Goal: Information Seeking & Learning: Check status

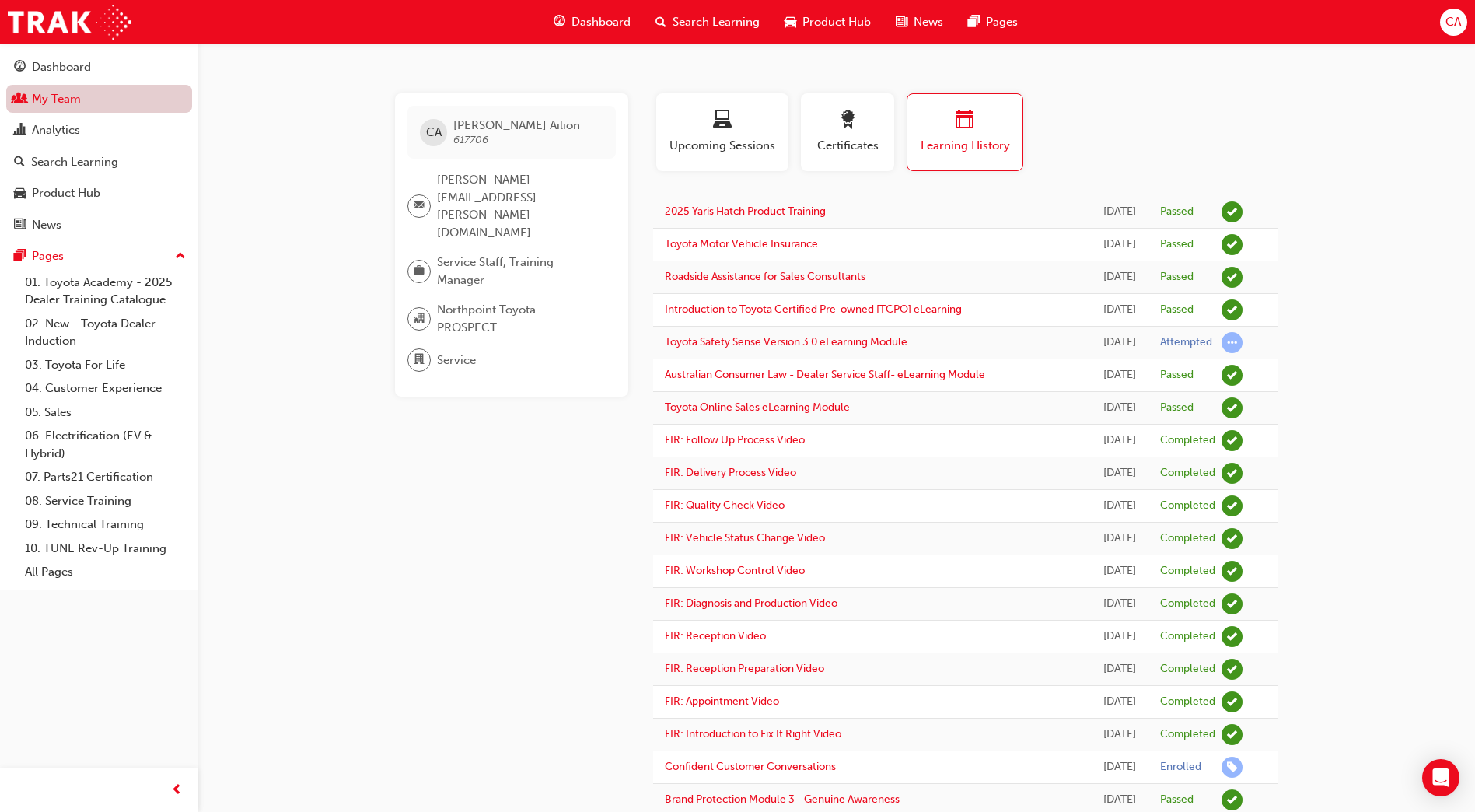
click at [106, 96] on link "My Team" at bounding box center [99, 99] width 185 height 29
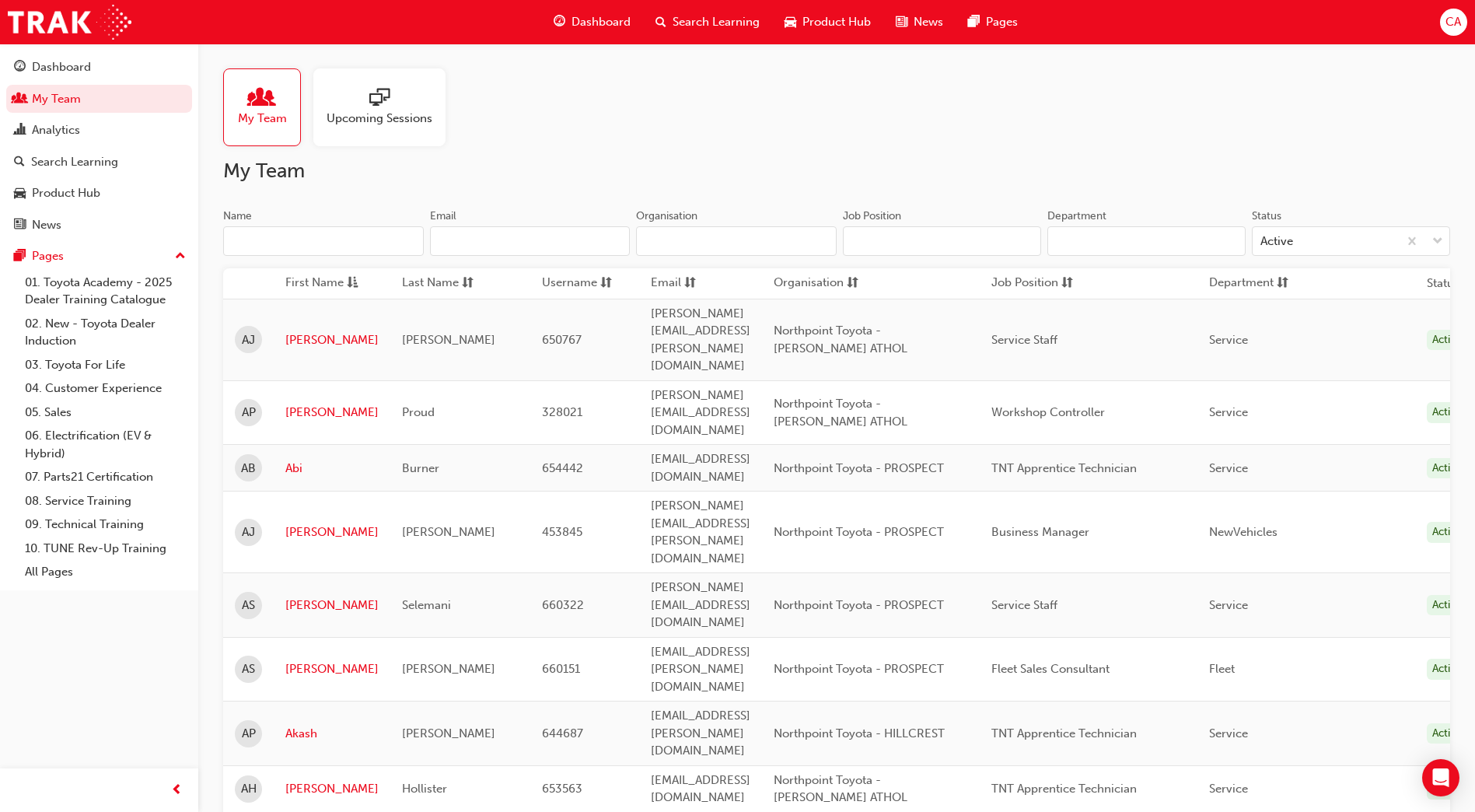
click at [262, 246] on input "Name" at bounding box center [323, 240] width 200 height 29
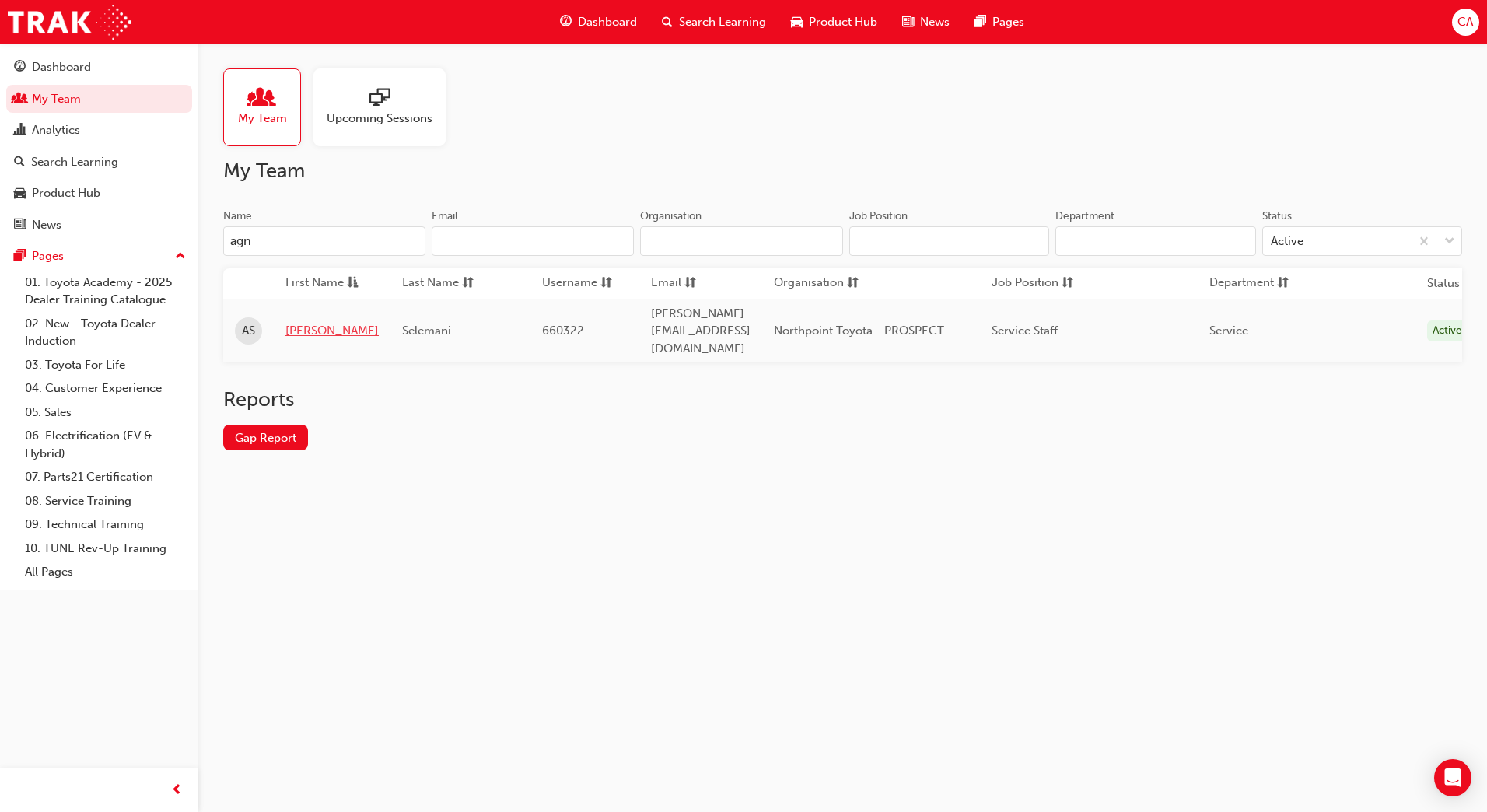
type input "agn"
click at [307, 322] on link "[PERSON_NAME]" at bounding box center [331, 330] width 93 height 18
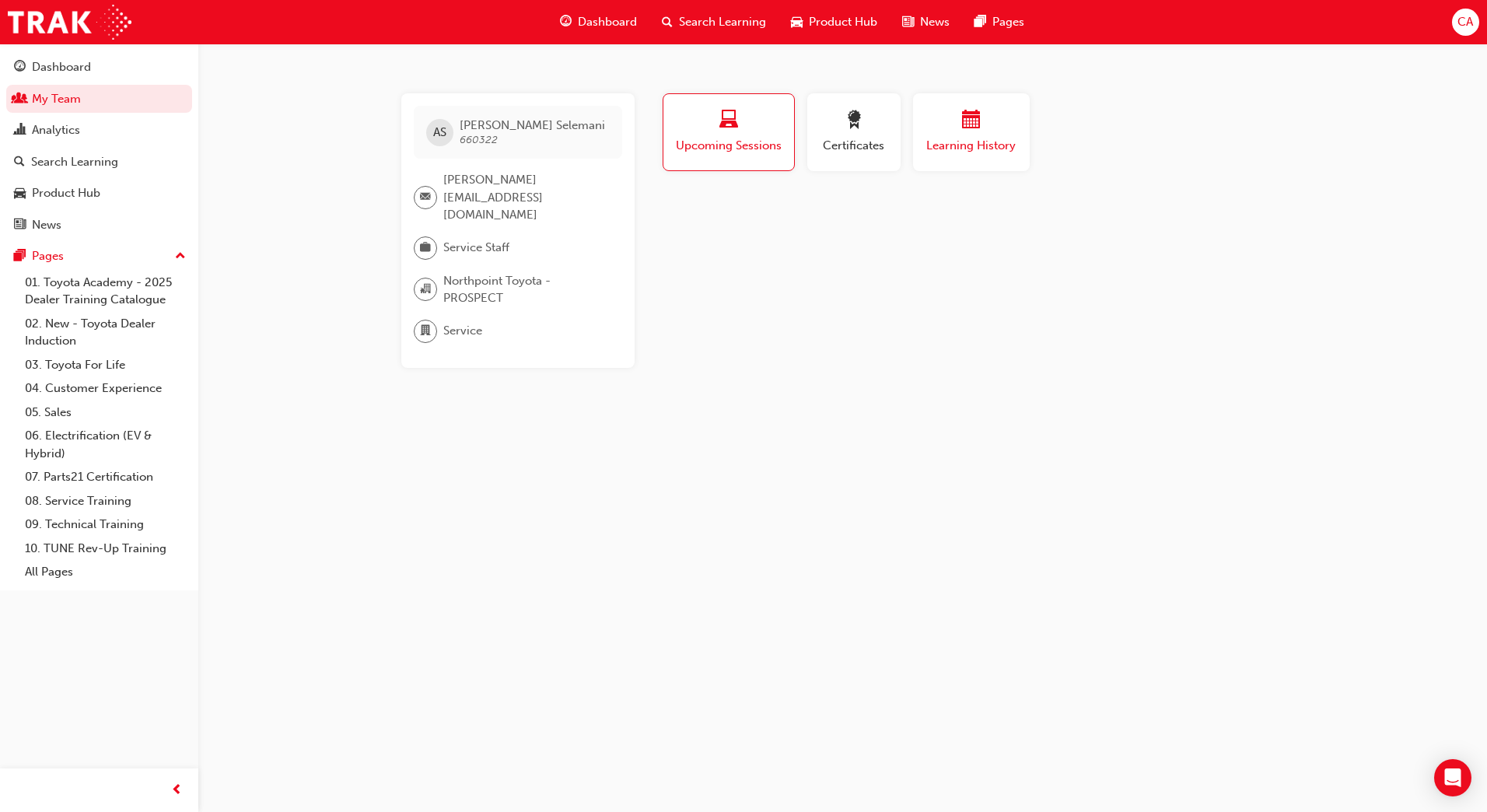
click at [951, 148] on span "Learning History" at bounding box center [970, 145] width 93 height 18
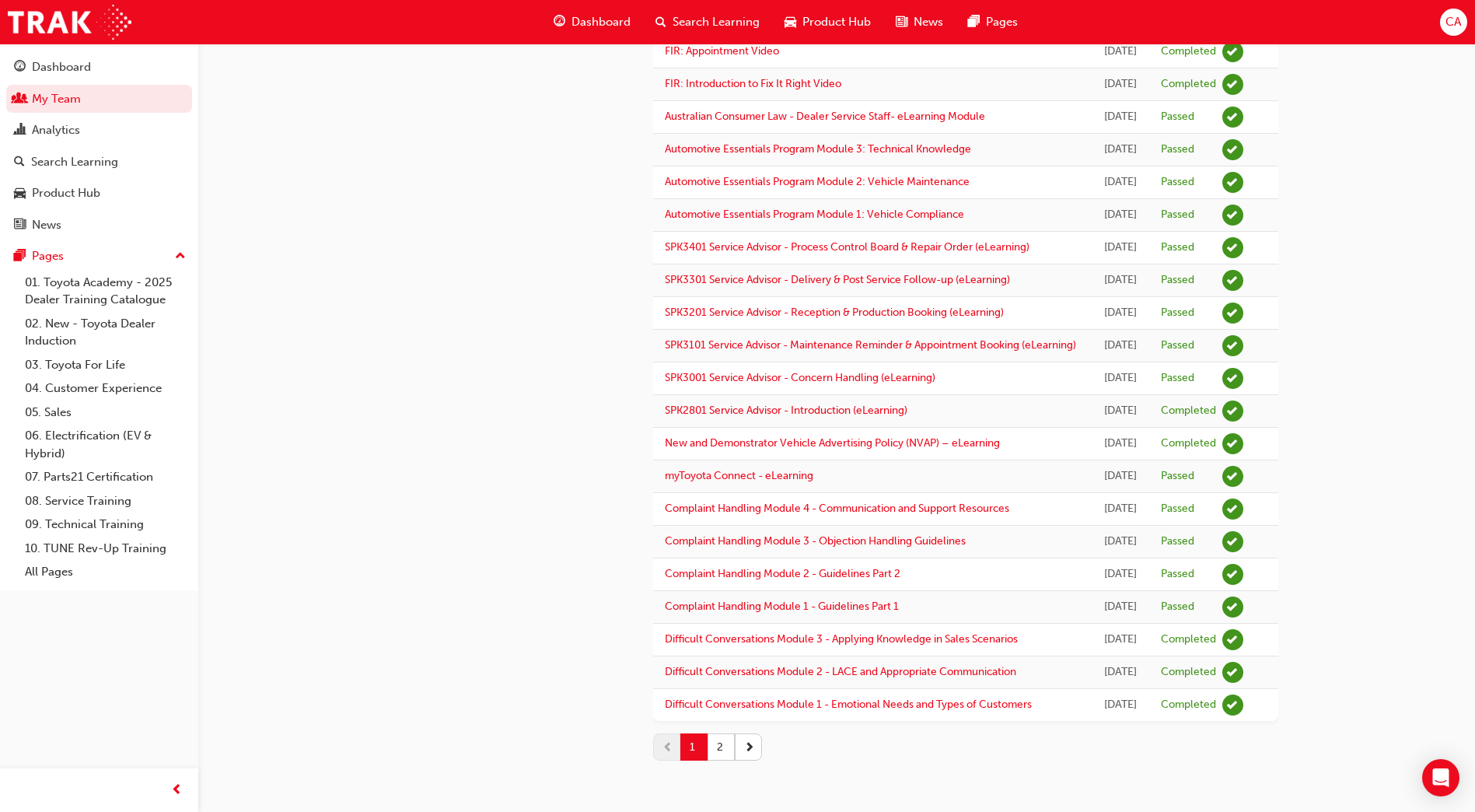
scroll to position [1625, 0]
click at [718, 745] on button "2" at bounding box center [721, 746] width 27 height 27
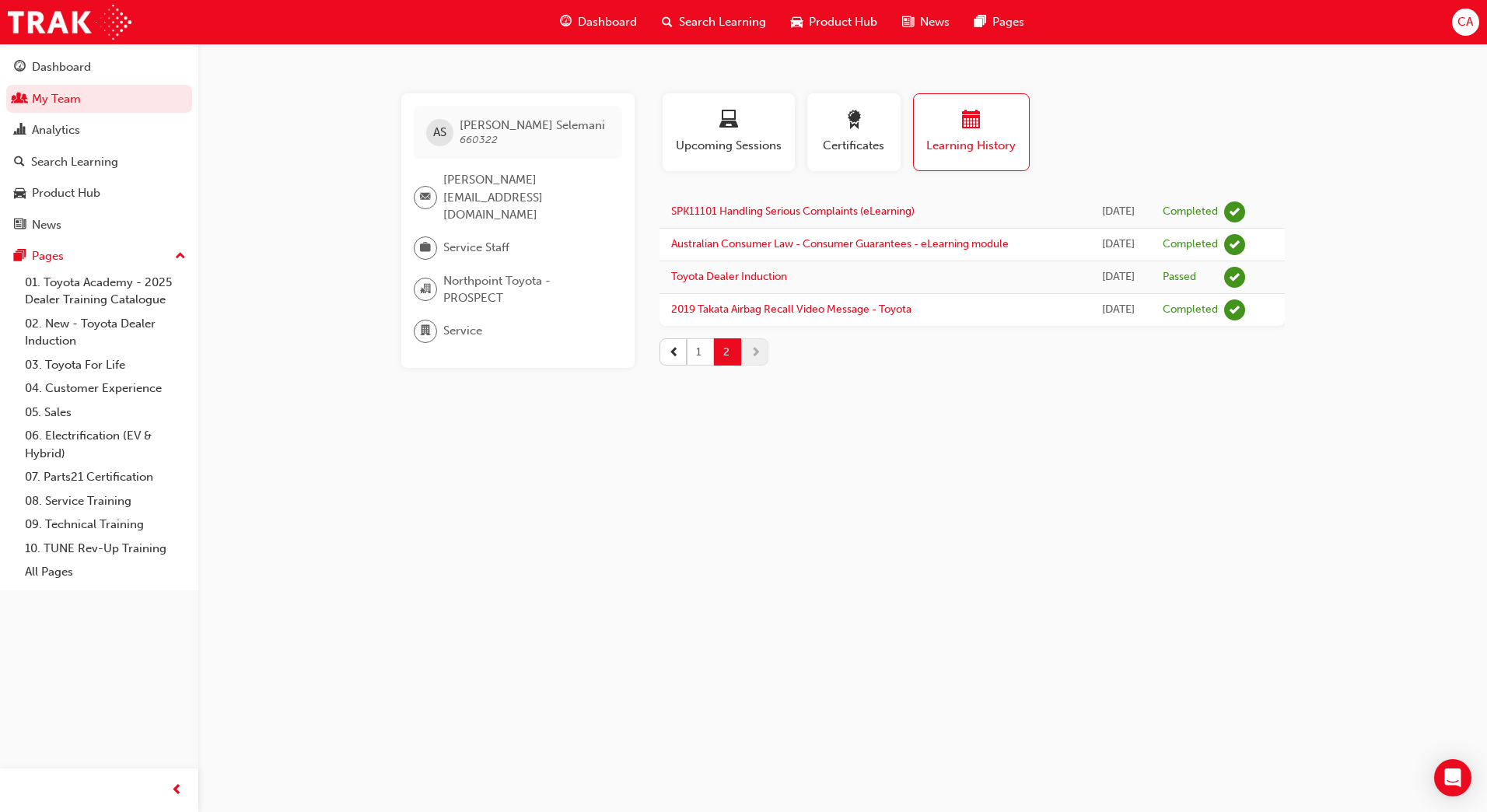
click at [703, 348] on button "1" at bounding box center [700, 351] width 27 height 27
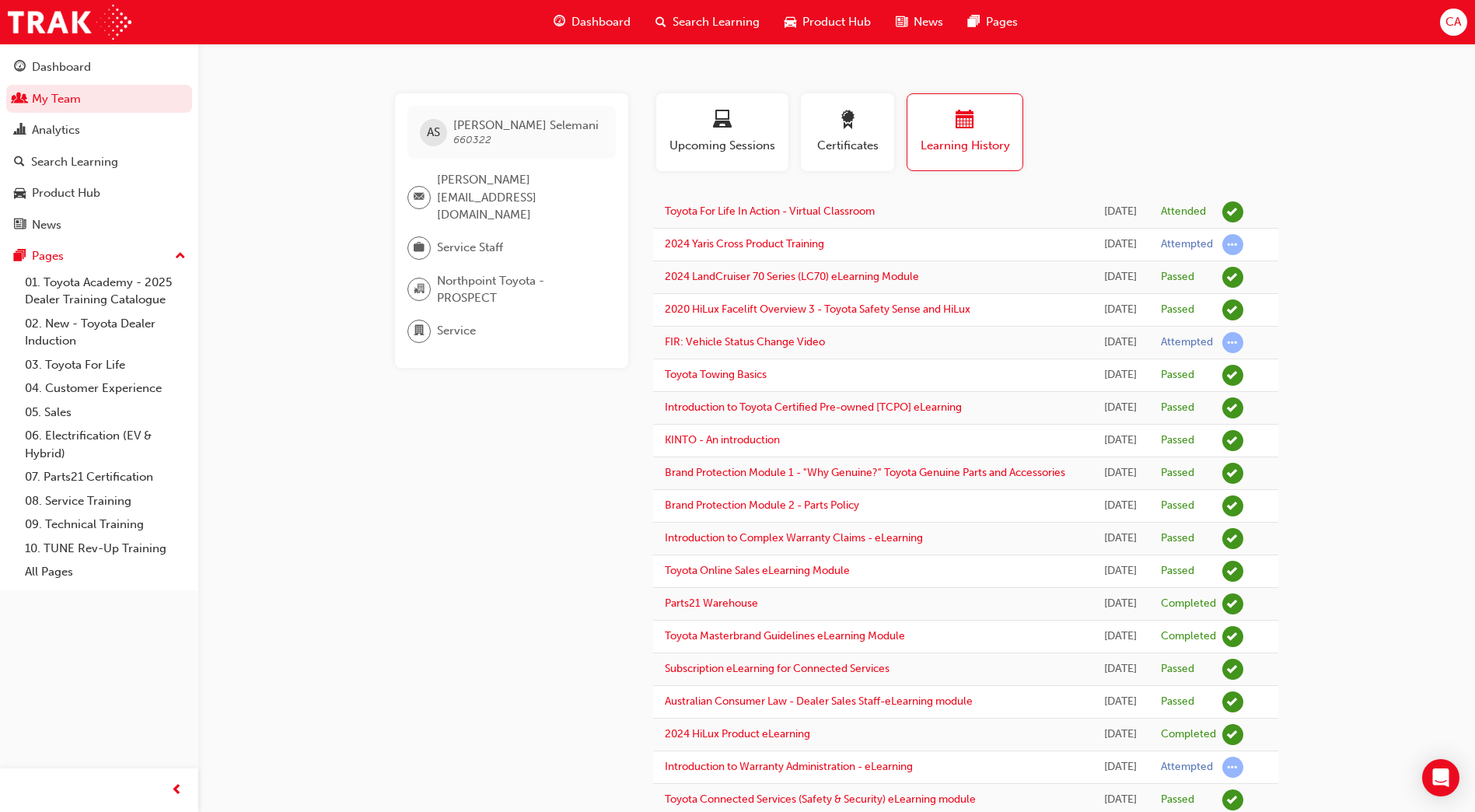
click at [1449, 23] on span "CA" at bounding box center [1453, 22] width 16 height 18
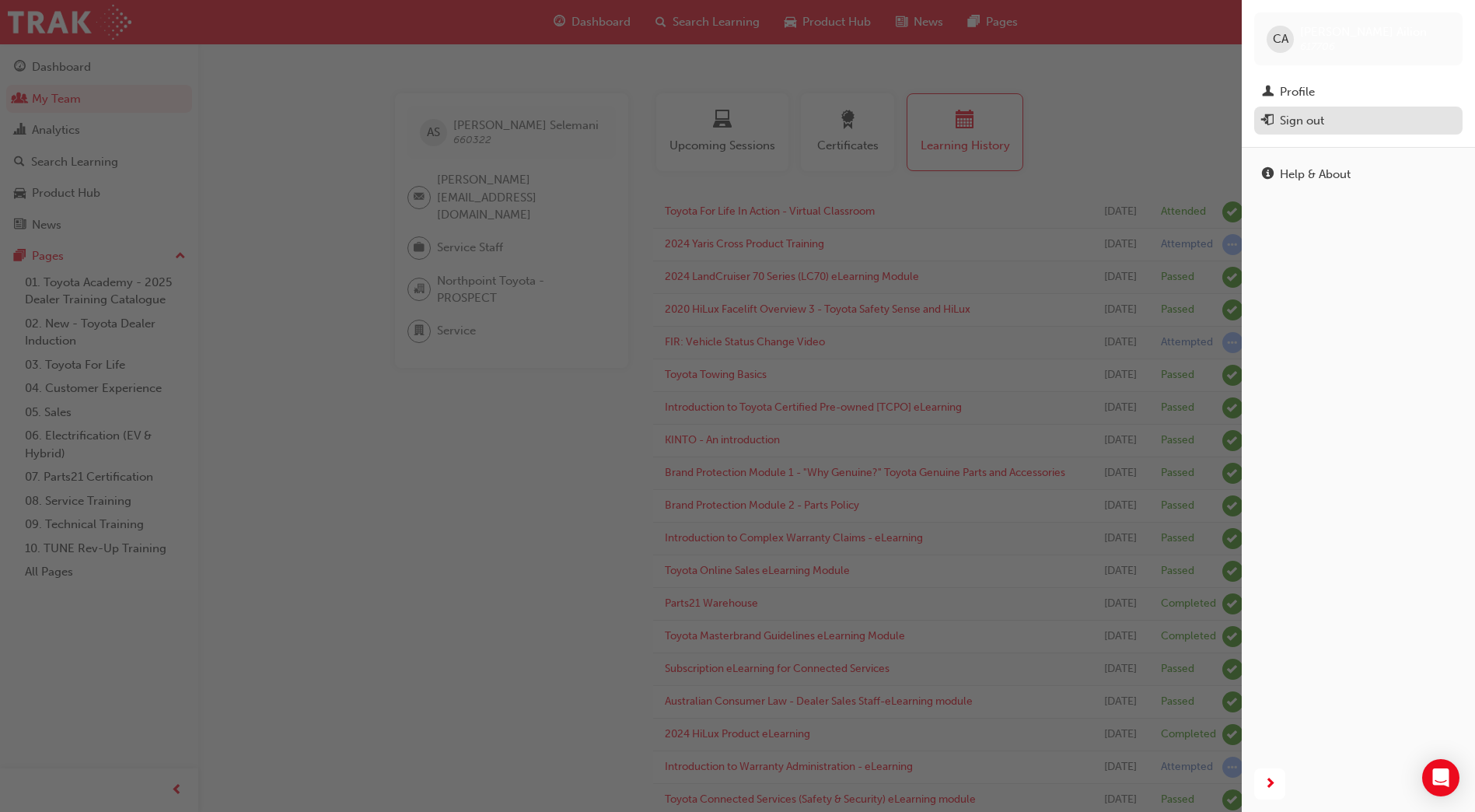
click at [1310, 125] on div "Sign out" at bounding box center [1302, 120] width 44 height 18
